Goal: Navigation & Orientation: Find specific page/section

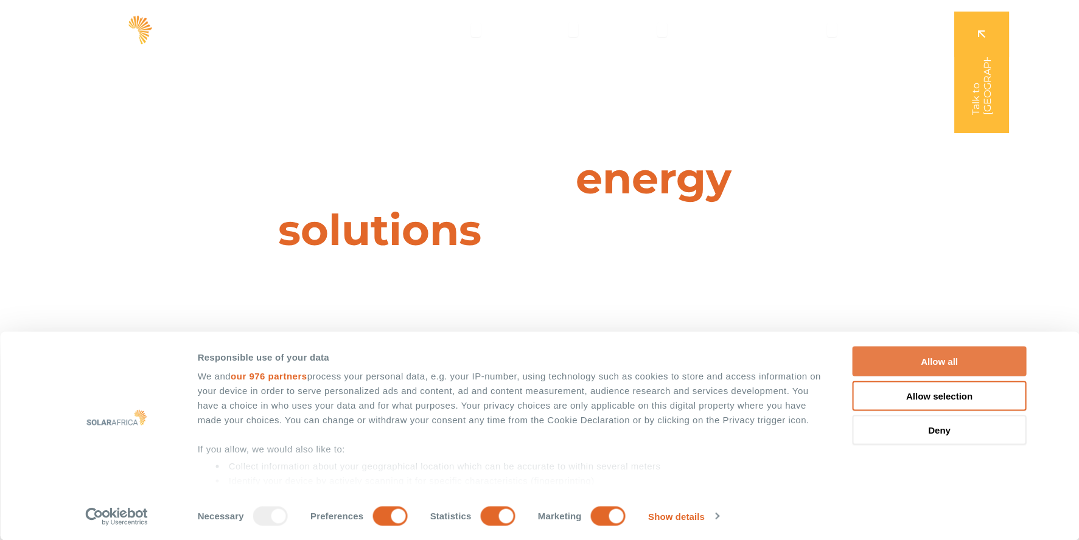
click at [967, 361] on button "Allow all" at bounding box center [939, 362] width 174 height 30
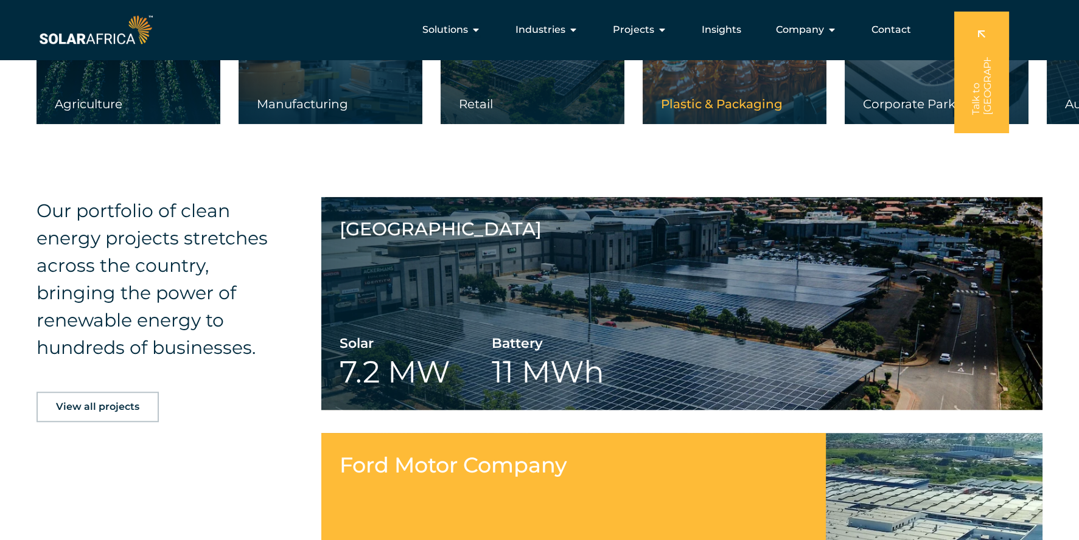
scroll to position [2132, 0]
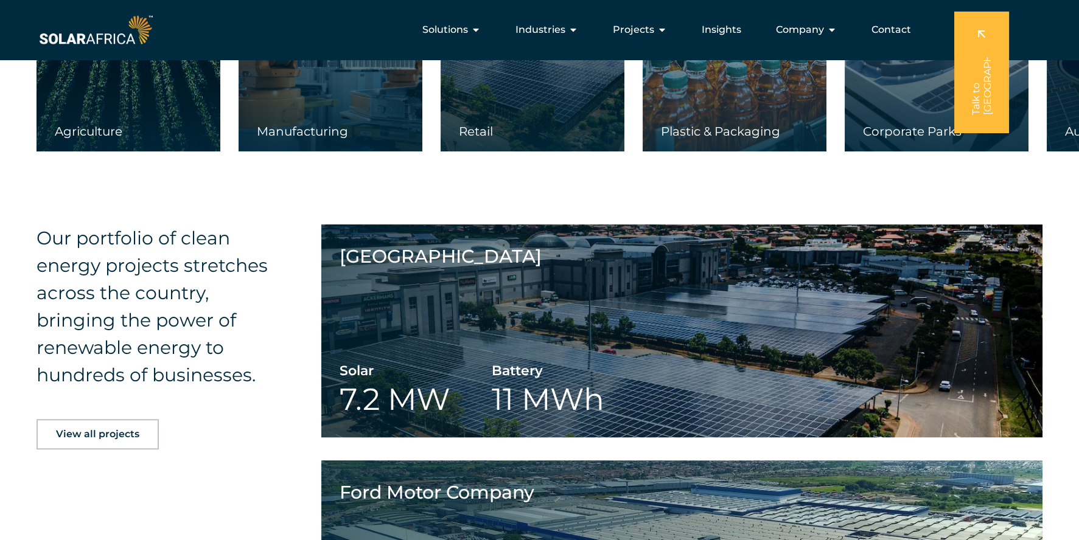
click at [114, 434] on span "View all projects" at bounding box center [97, 435] width 83 height 10
